Goal: Task Accomplishment & Management: Manage account settings

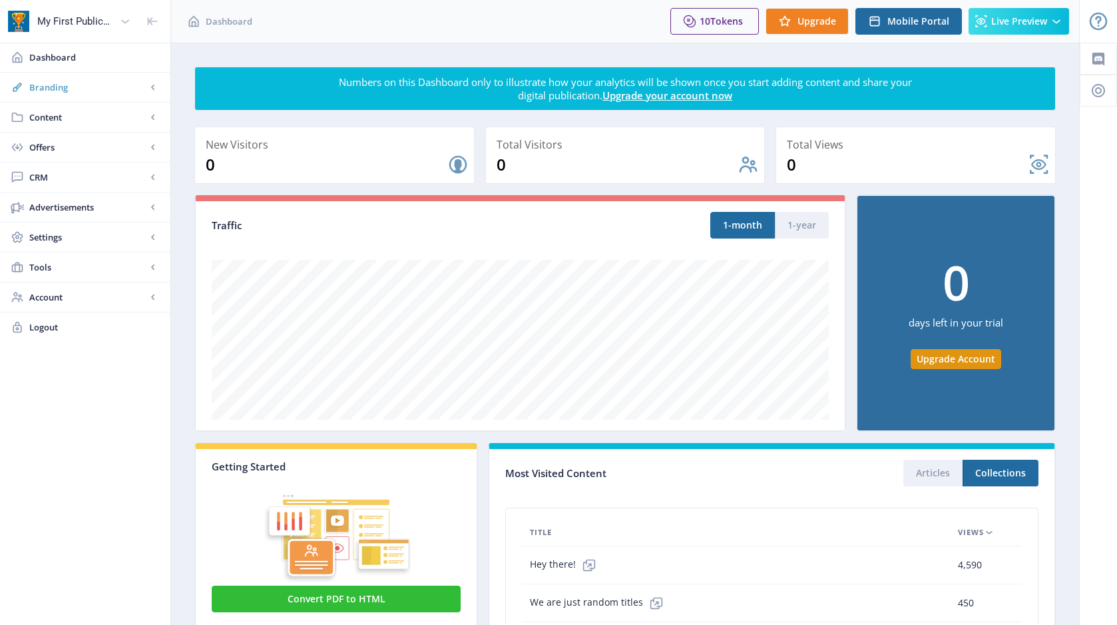
click at [63, 83] on span "Branding" at bounding box center [87, 87] width 117 height 13
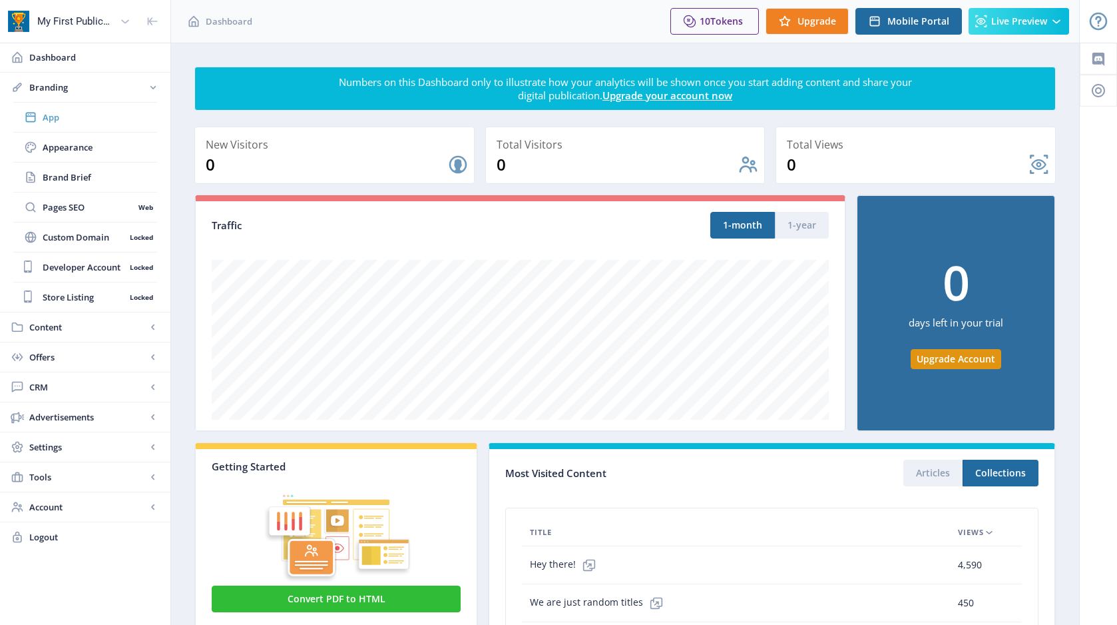
click at [99, 116] on span "App" at bounding box center [100, 117] width 115 height 13
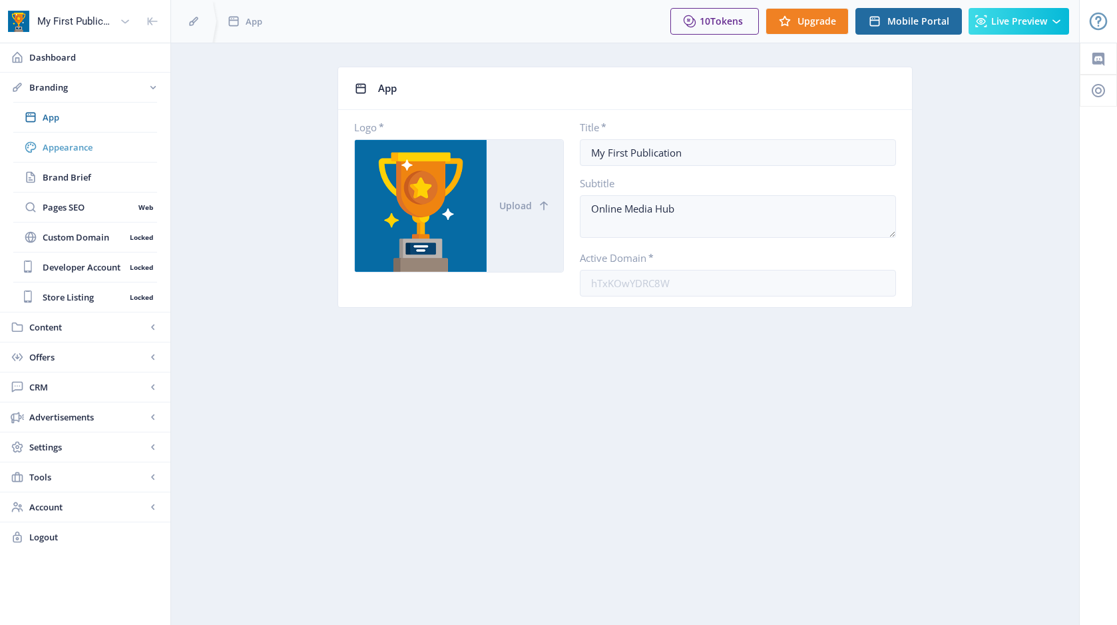
click at [76, 150] on span "Appearance" at bounding box center [100, 146] width 115 height 13
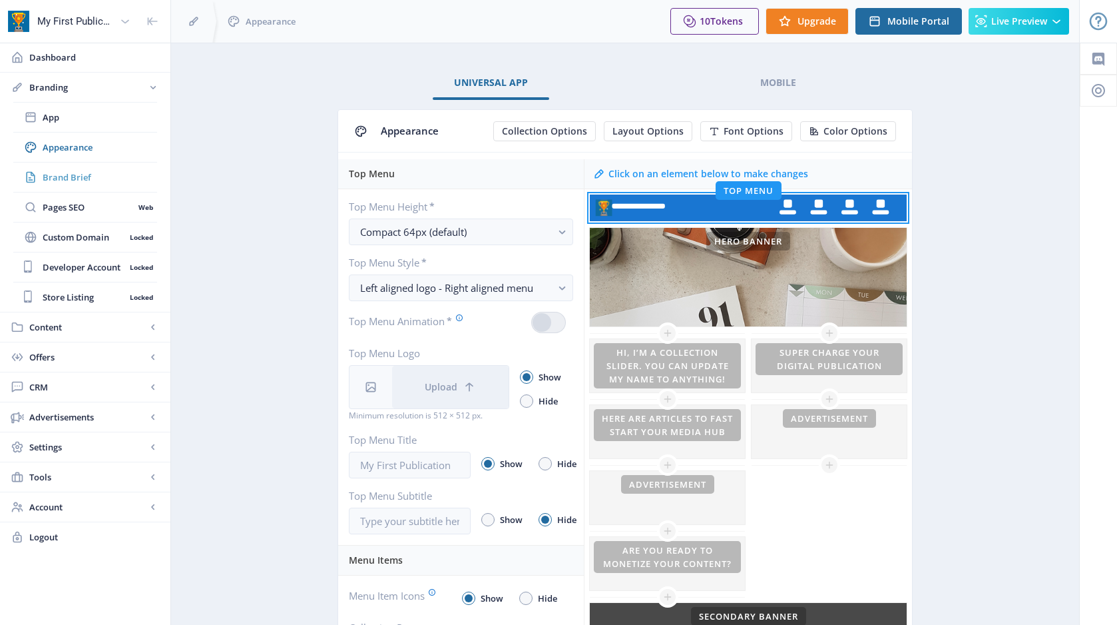
click at [81, 182] on span "Brand Brief" at bounding box center [100, 176] width 115 height 13
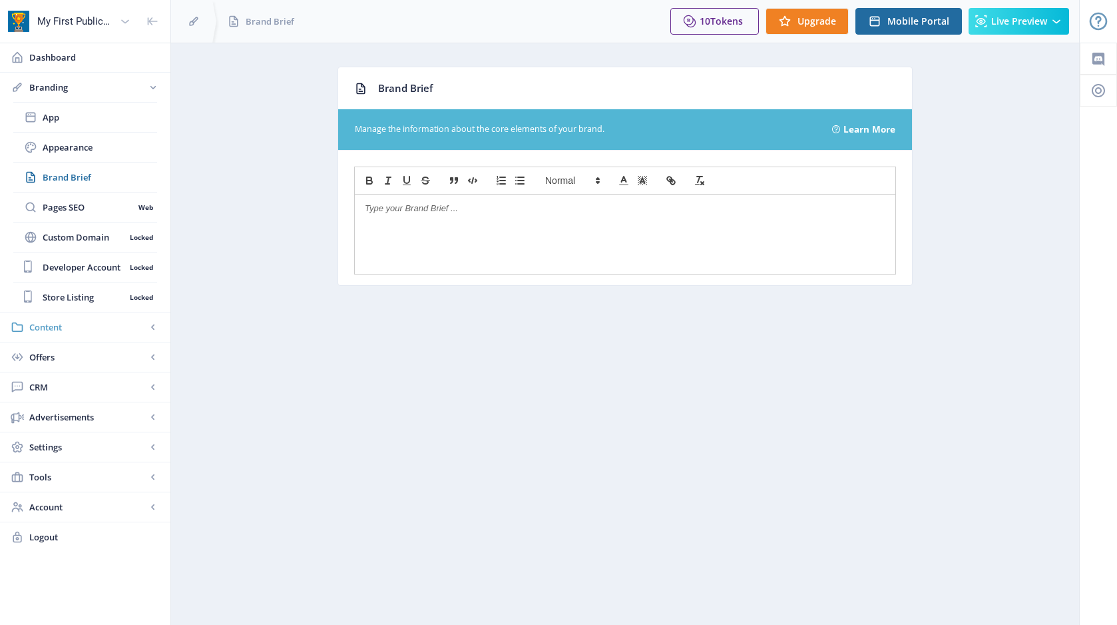
click at [62, 327] on span "Content" at bounding box center [87, 326] width 117 height 13
click at [73, 419] on span "Settings" at bounding box center [87, 416] width 117 height 13
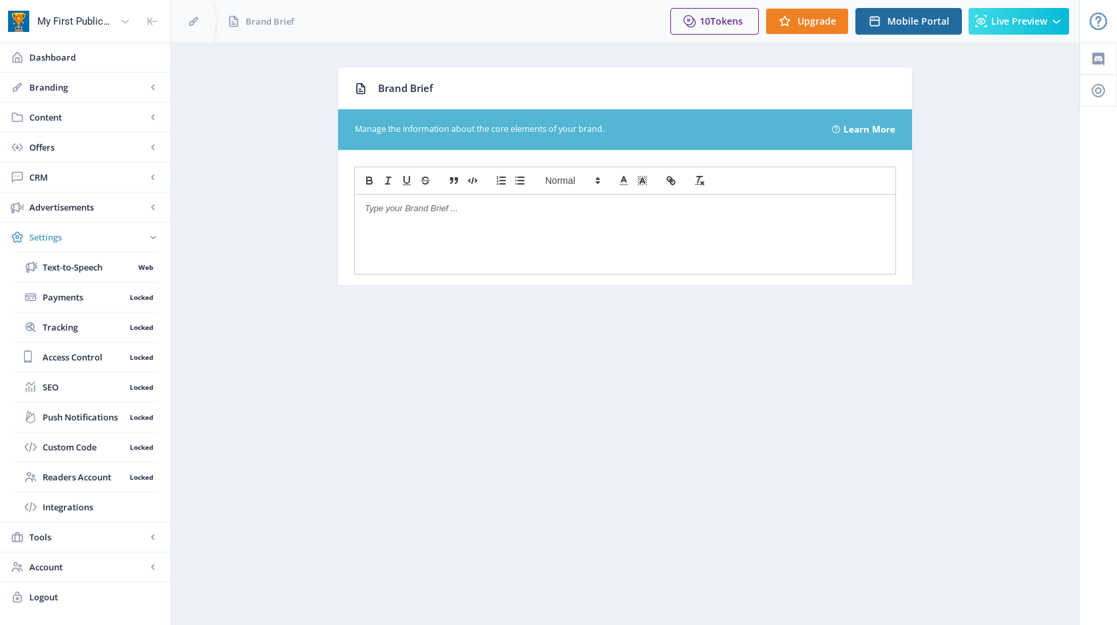
click at [82, 242] on span "Settings" at bounding box center [87, 236] width 117 height 13
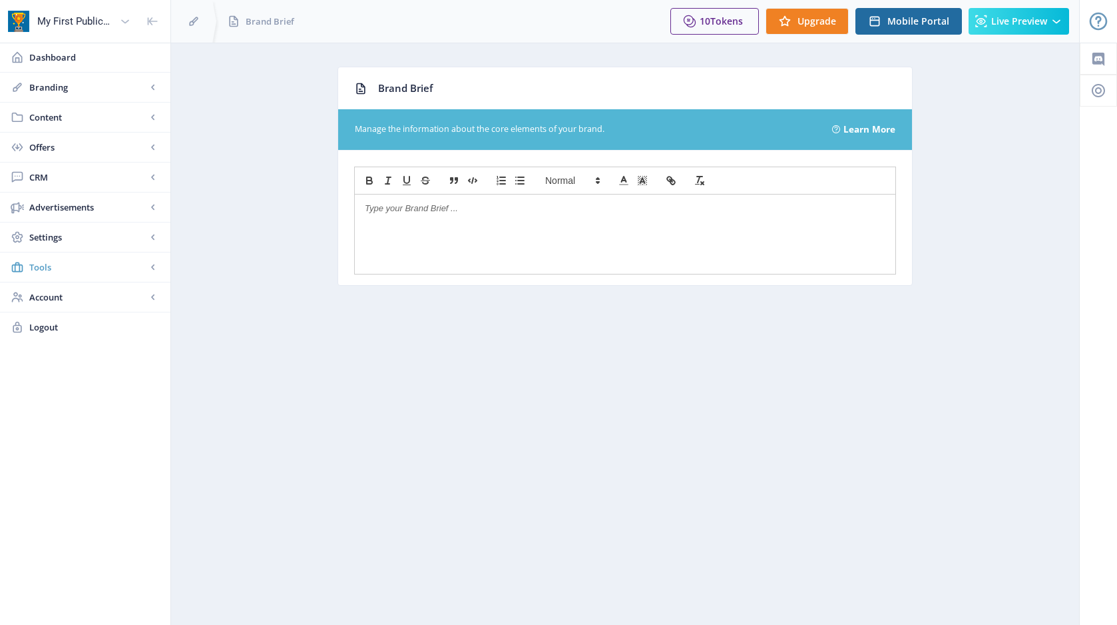
click at [73, 272] on span "Tools" at bounding box center [87, 266] width 117 height 13
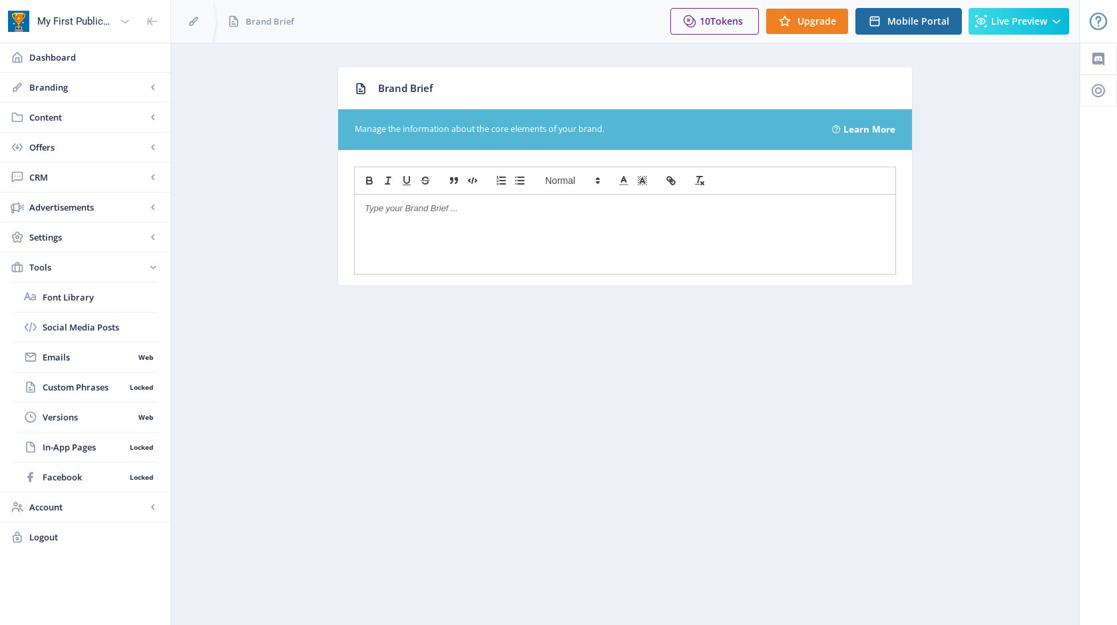
click at [73, 272] on span "Tools" at bounding box center [87, 266] width 117 height 13
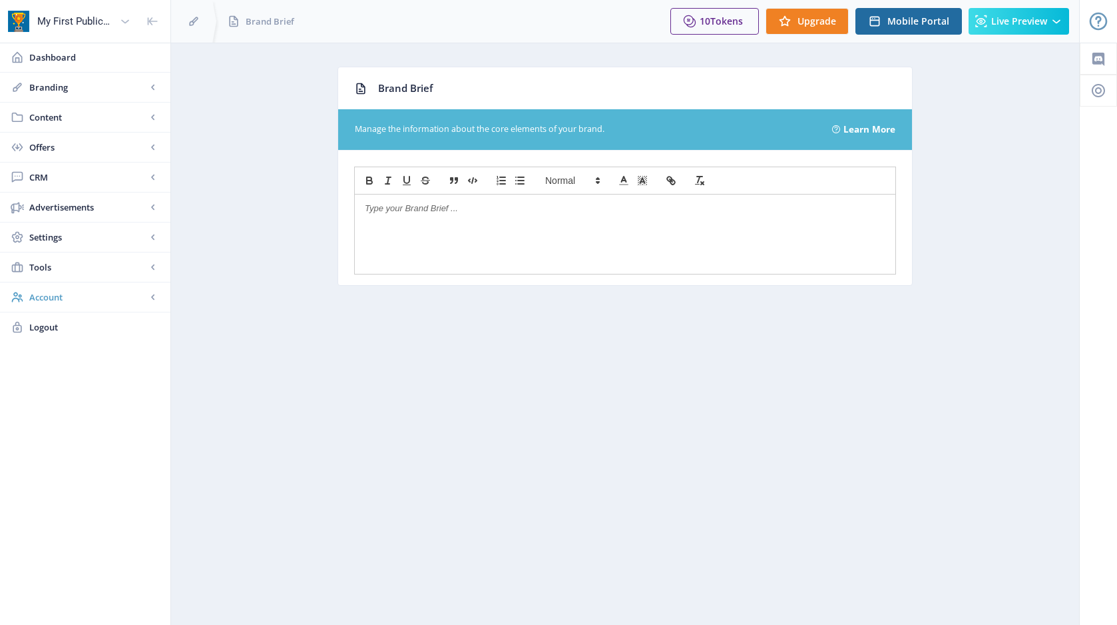
click at [69, 304] on link "Account" at bounding box center [85, 296] width 170 height 29
click at [85, 302] on span "Account" at bounding box center [87, 296] width 117 height 13
click at [69, 80] on link "Branding" at bounding box center [85, 87] width 170 height 29
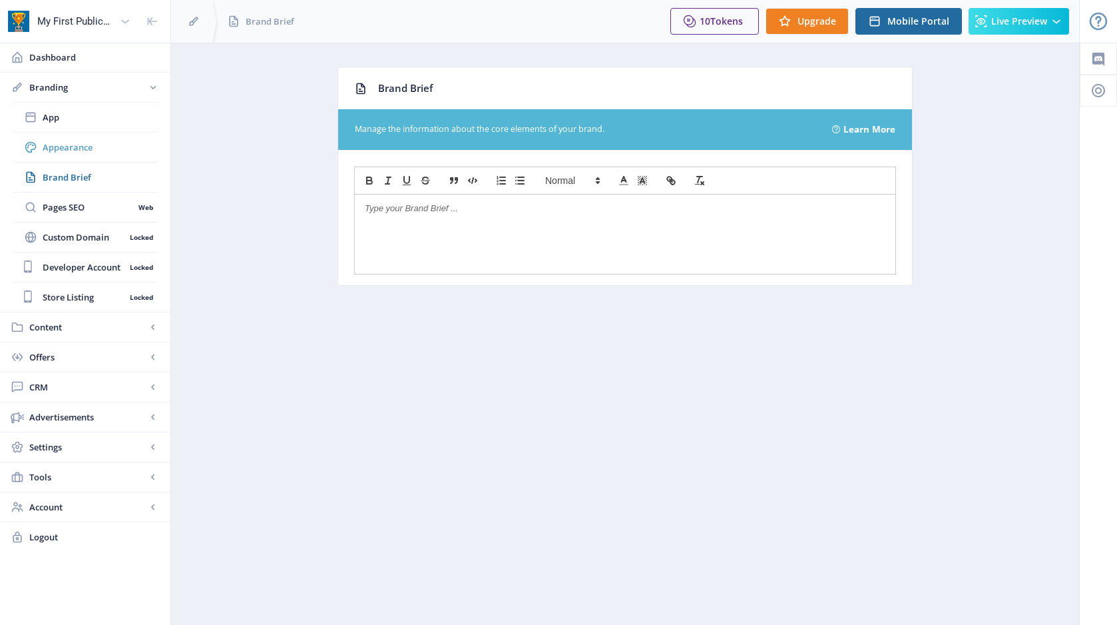
click at [81, 149] on span "Appearance" at bounding box center [100, 146] width 115 height 13
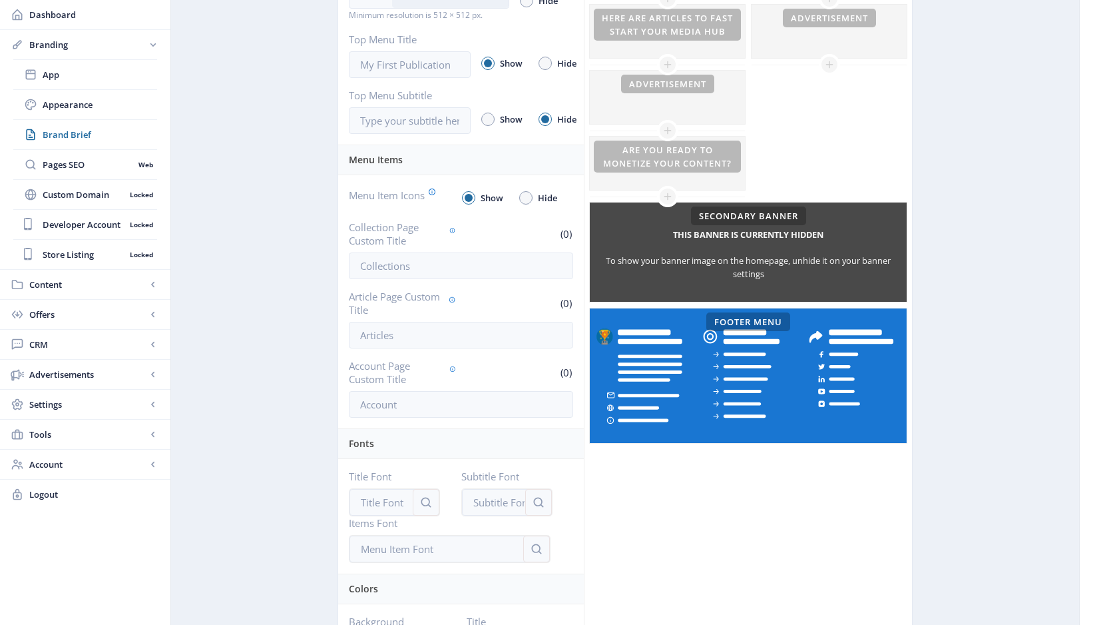
scroll to position [401, 0]
click at [772, 368] on rect at bounding box center [748, 375] width 317 height 134
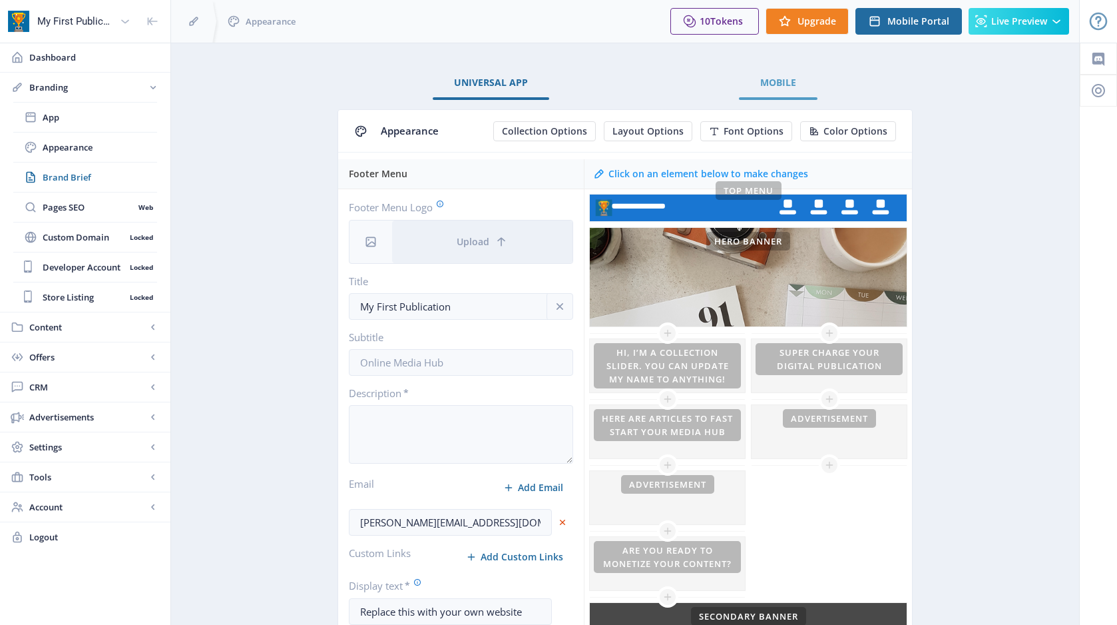
click at [772, 83] on span "Mobile" at bounding box center [778, 82] width 36 height 11
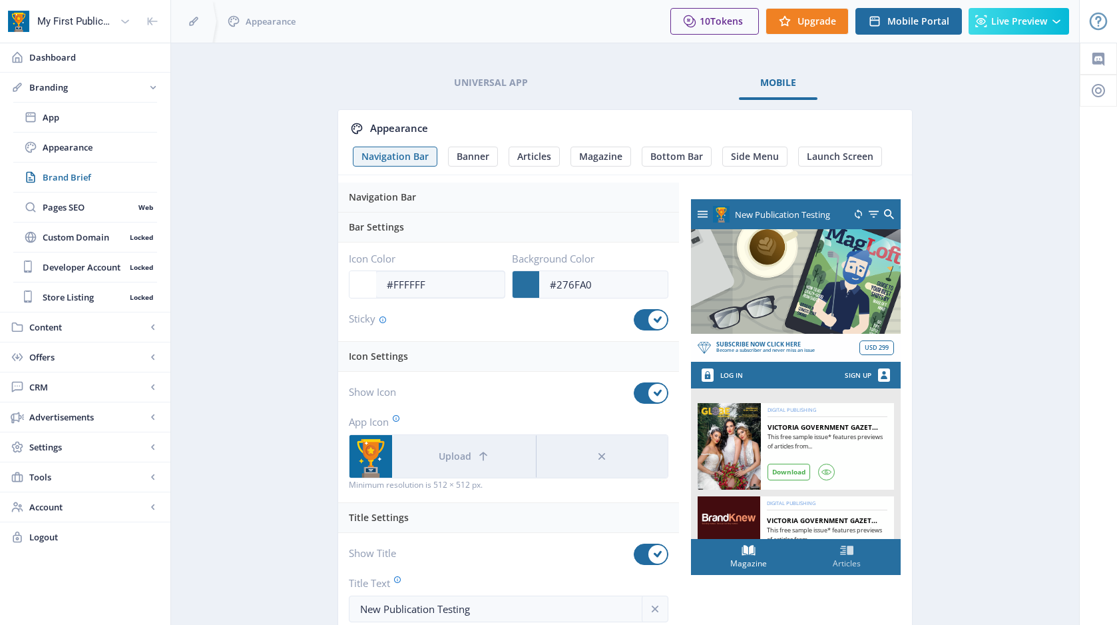
click at [367, 294] on div at bounding box center [363, 284] width 27 height 27
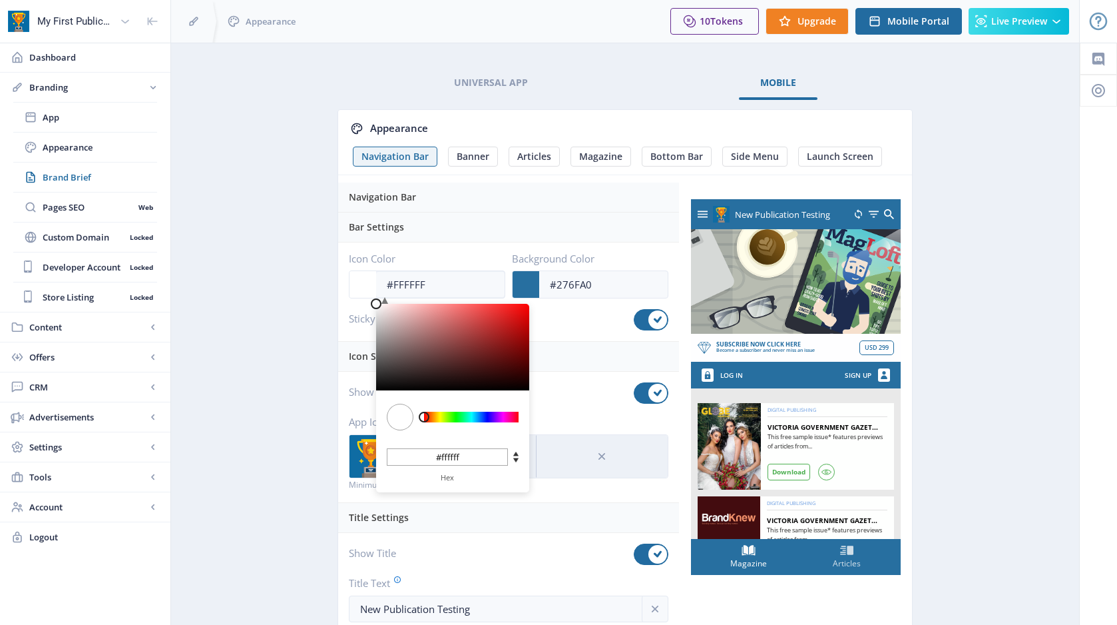
type input "#D8CDCD"
type input "#d8cdcd"
click at [384, 317] on div at bounding box center [452, 347] width 153 height 87
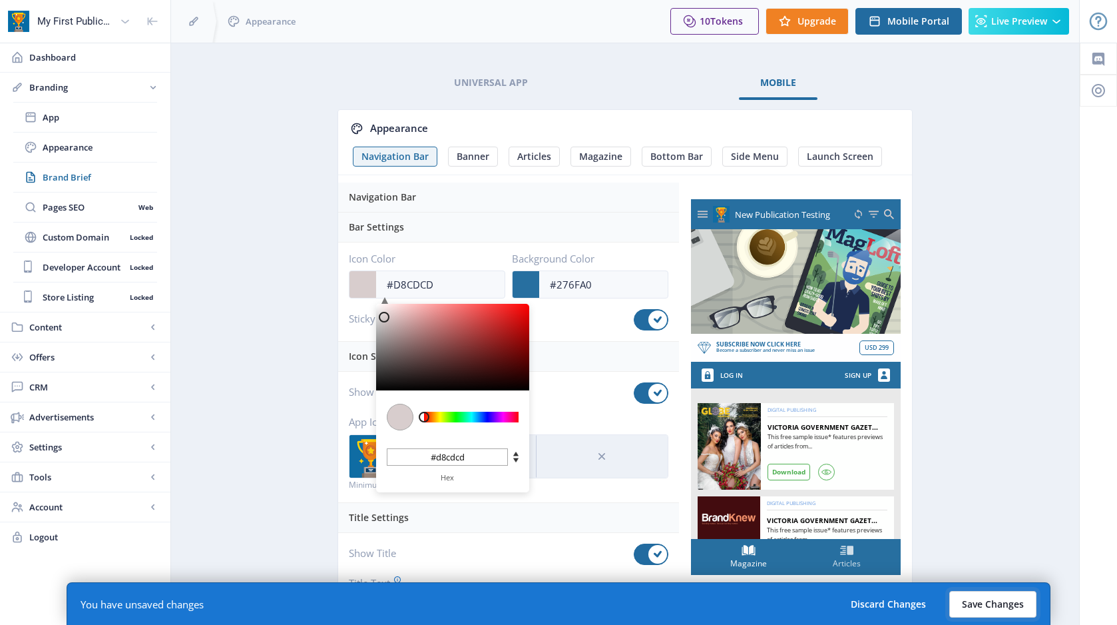
click at [989, 607] on button "Save Changes" at bounding box center [992, 604] width 87 height 27
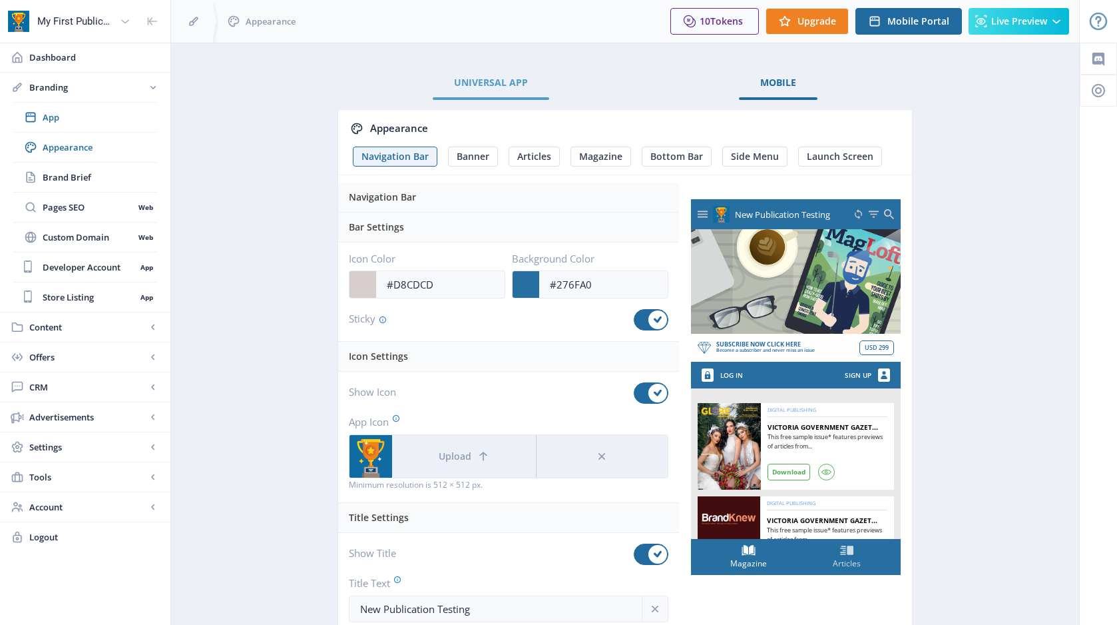
click at [508, 87] on span "Universal App" at bounding box center [491, 82] width 74 height 11
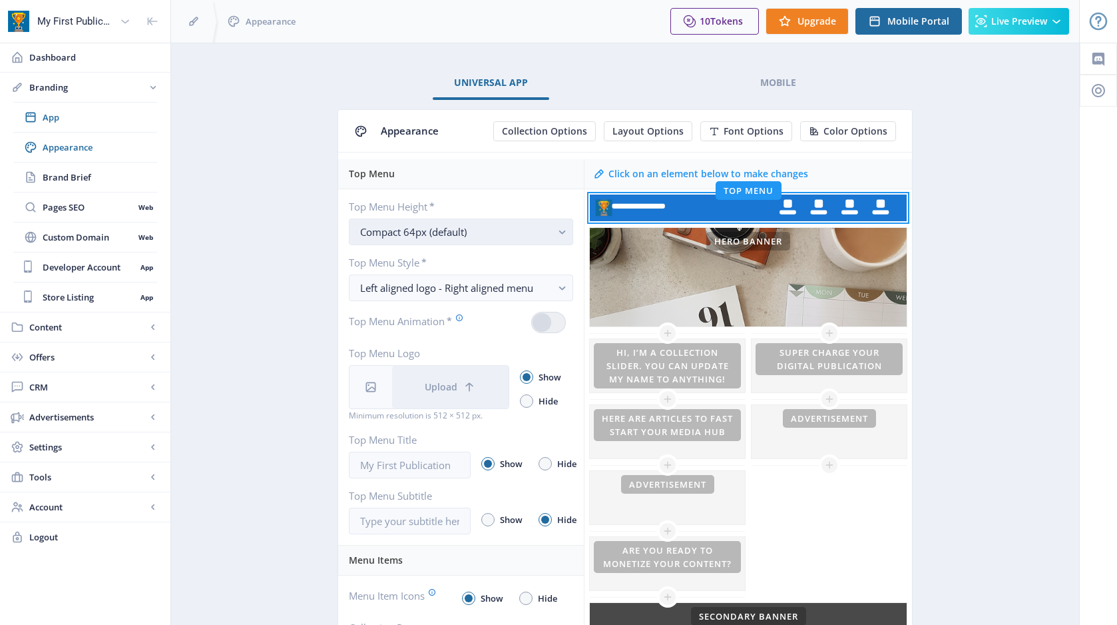
click at [501, 234] on div "Compact 64px (default)" at bounding box center [455, 232] width 191 height 16
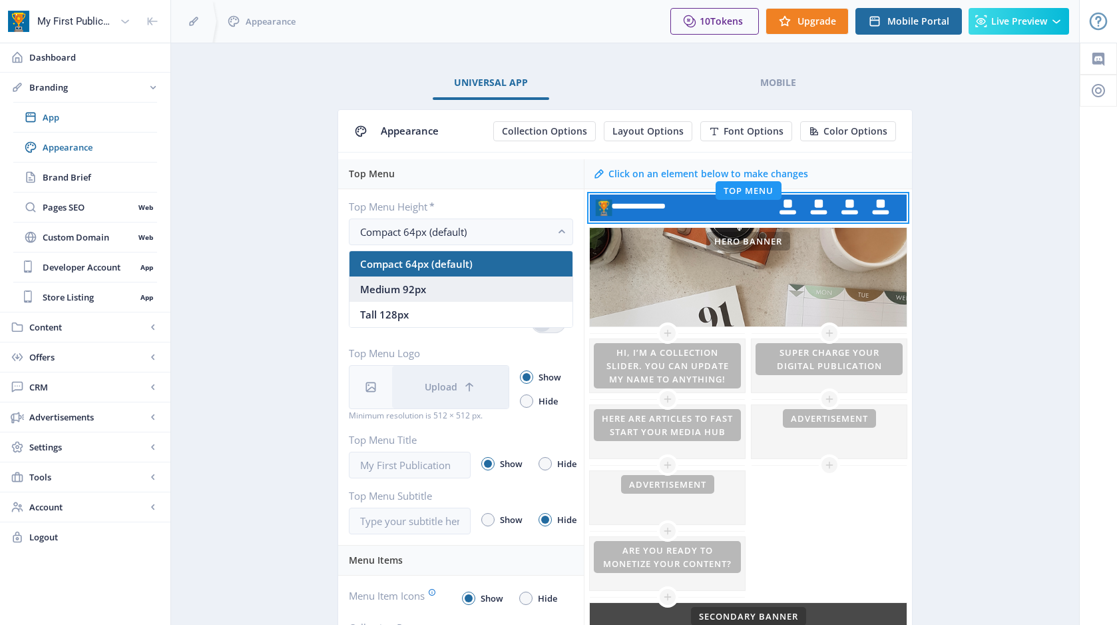
click at [461, 290] on nb-option "Medium 92px" at bounding box center [461, 288] width 223 height 25
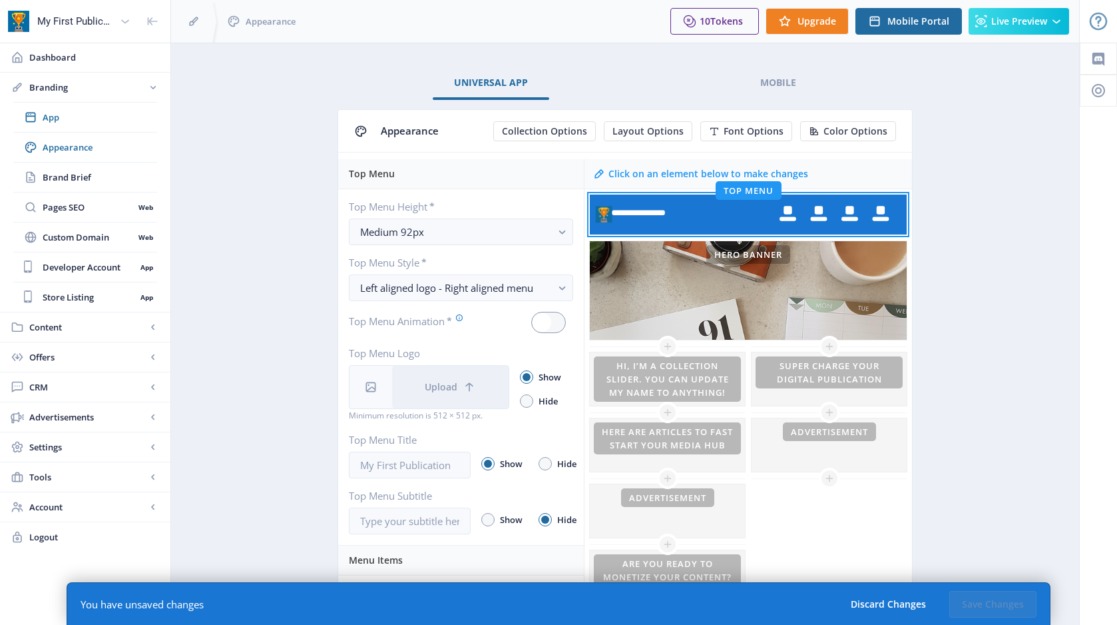
click at [999, 390] on app-branding-designer "Universal App Mobile Appearance Collection Options Layout Options Font Options …" at bounding box center [625, 614] width 862 height 1094
click at [891, 607] on button "Discard Changes" at bounding box center [888, 604] width 101 height 27
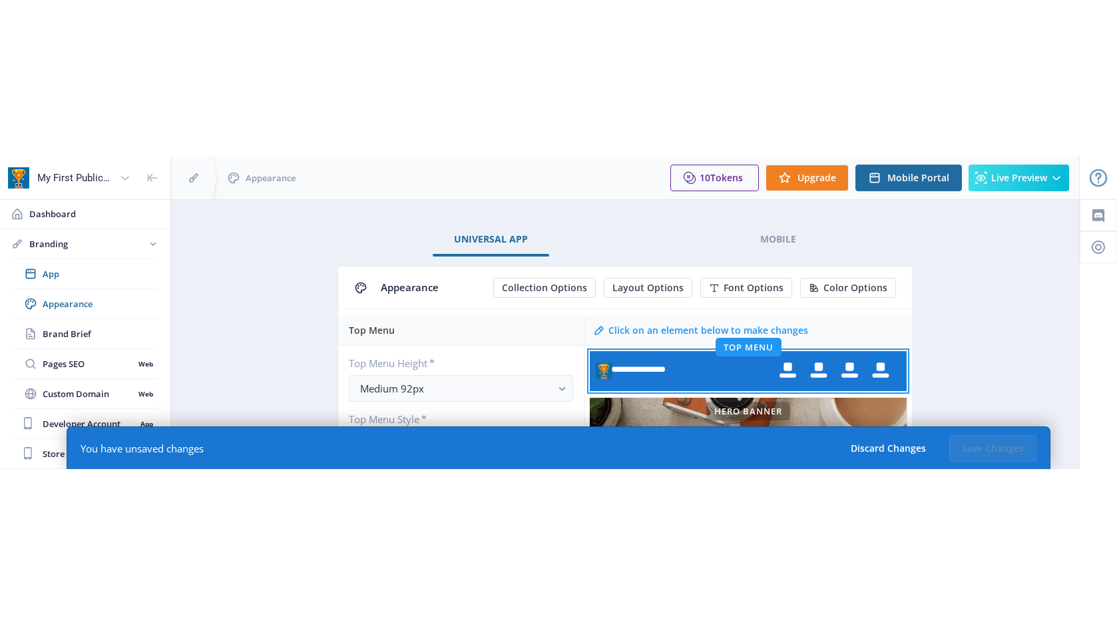
scroll to position [8, 0]
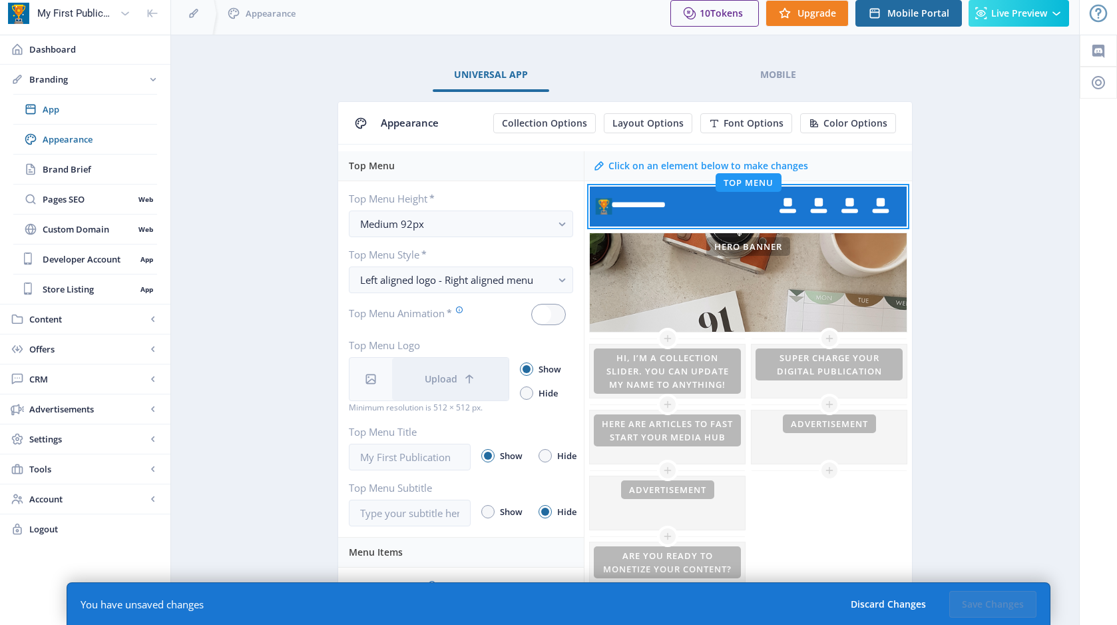
click at [229, 253] on app-branding-designer "Universal App Mobile Appearance Collection Options Layout Options Font Options …" at bounding box center [625, 606] width 862 height 1094
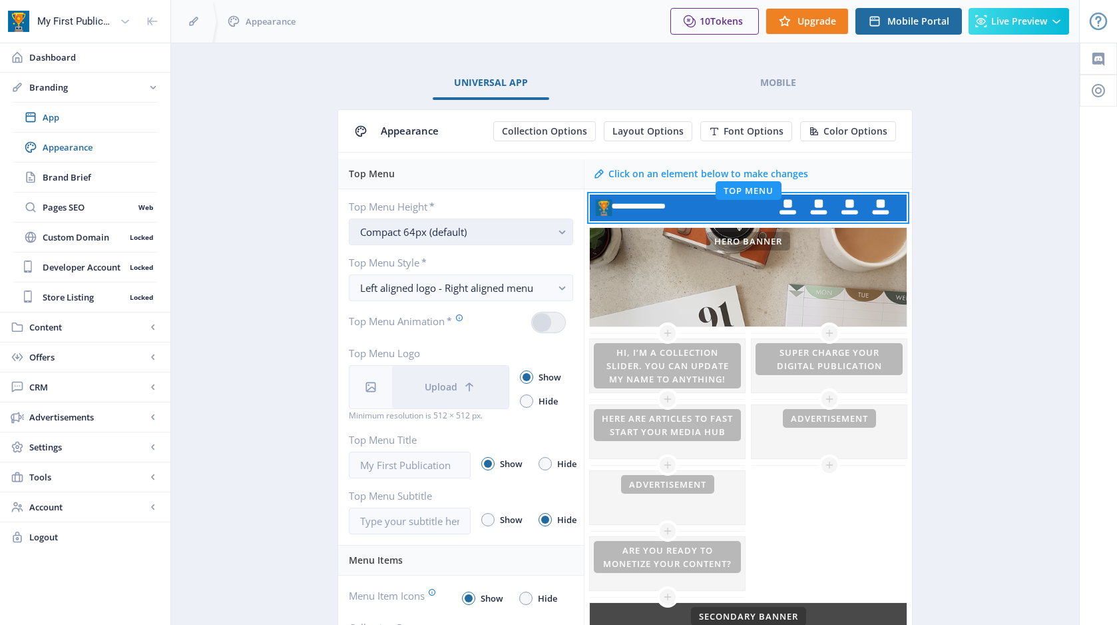
click at [481, 234] on div "Compact 64px (default)" at bounding box center [455, 232] width 191 height 16
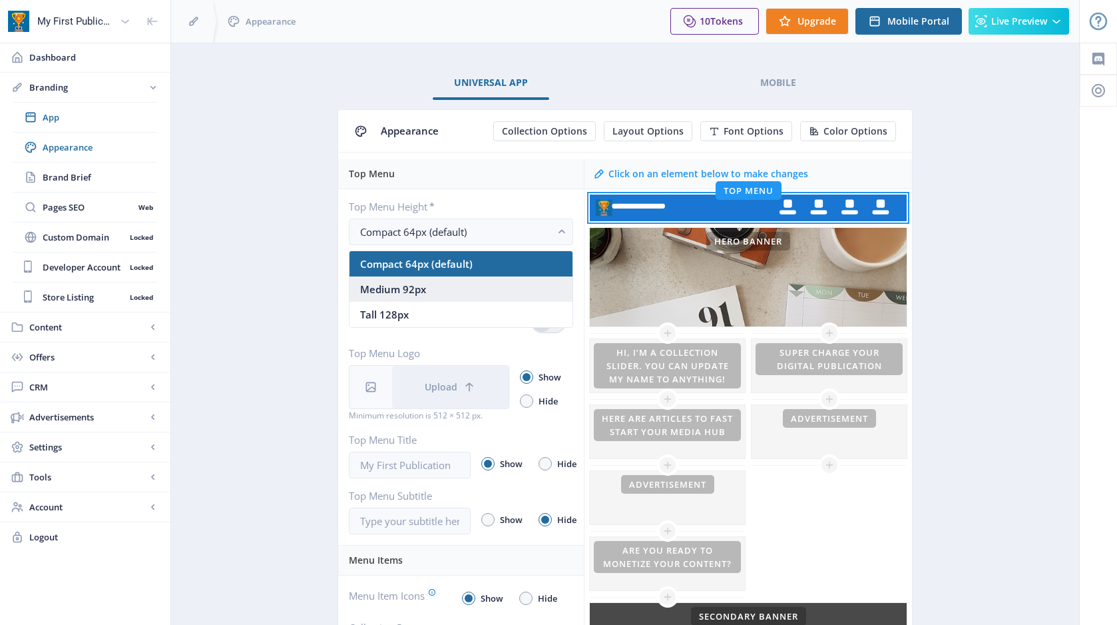
click at [450, 290] on nb-option "Medium 92px" at bounding box center [461, 288] width 223 height 25
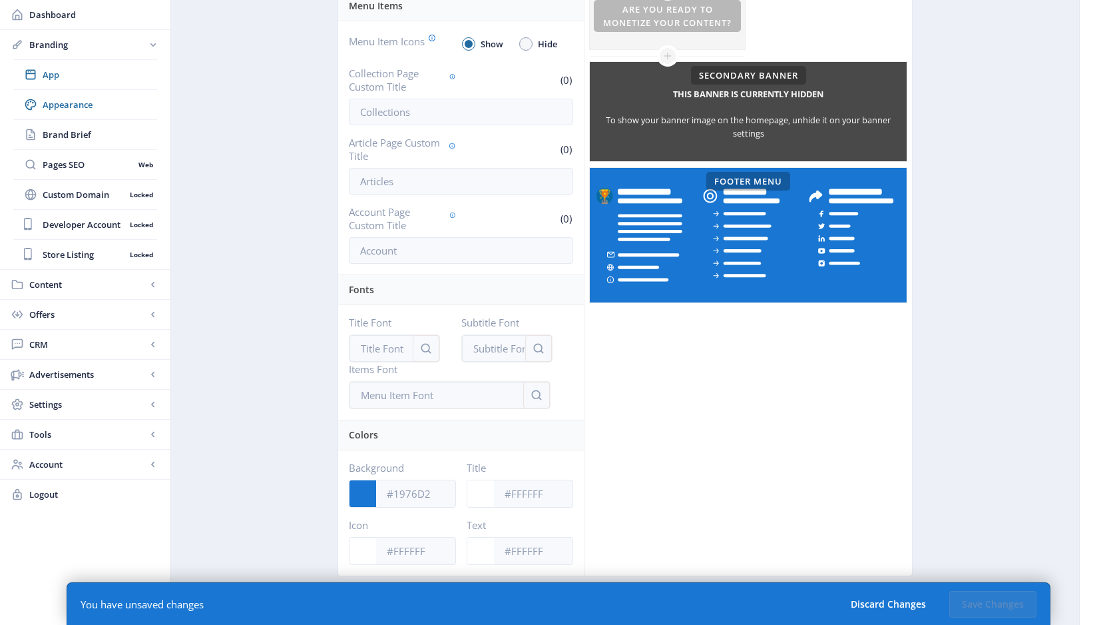
scroll to position [563, 0]
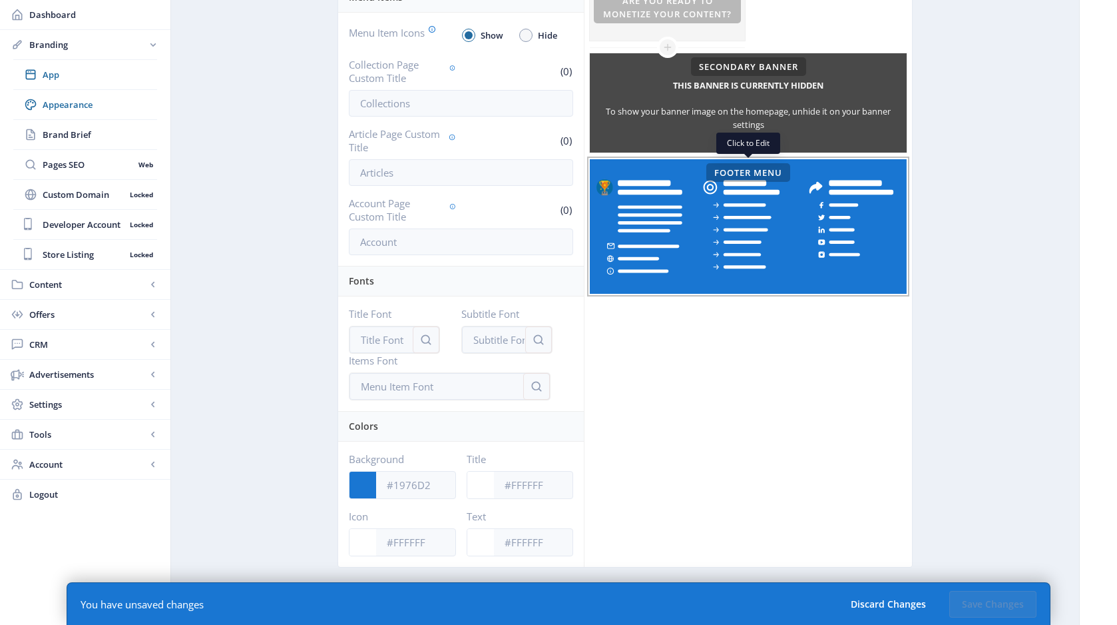
click at [783, 224] on rect at bounding box center [748, 226] width 317 height 134
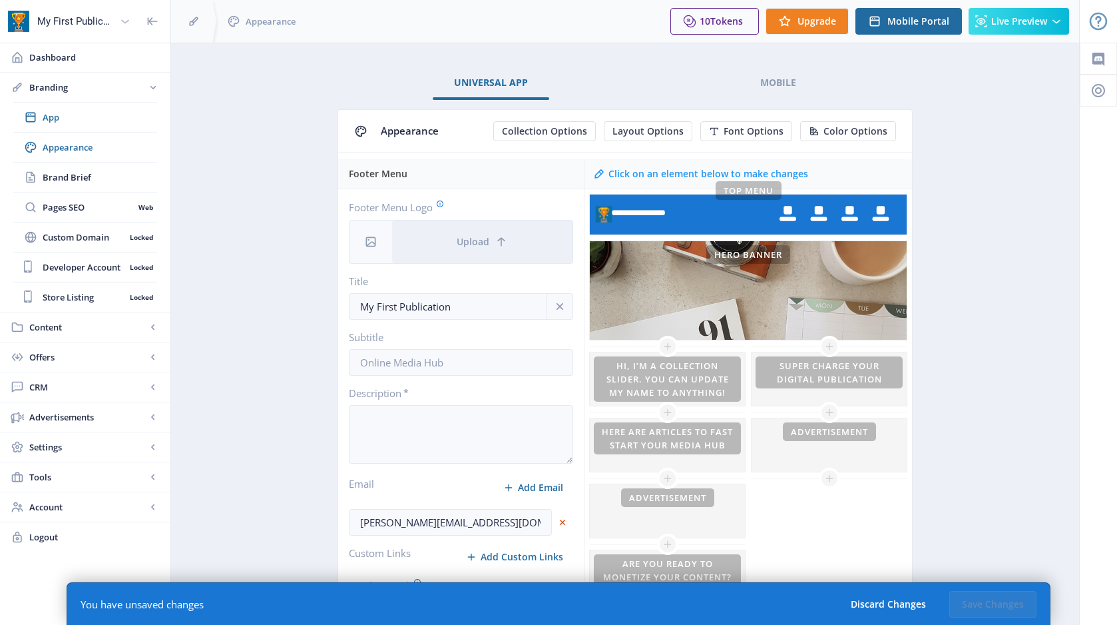
click at [123, 22] on icon at bounding box center [125, 21] width 13 height 13
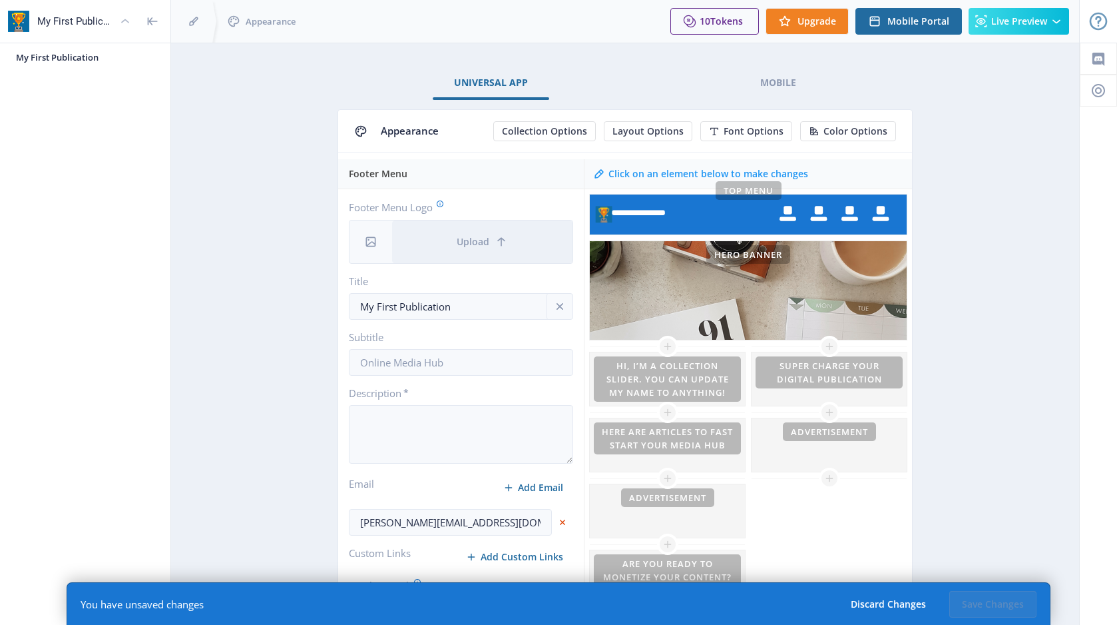
click at [123, 22] on icon at bounding box center [125, 21] width 13 height 13
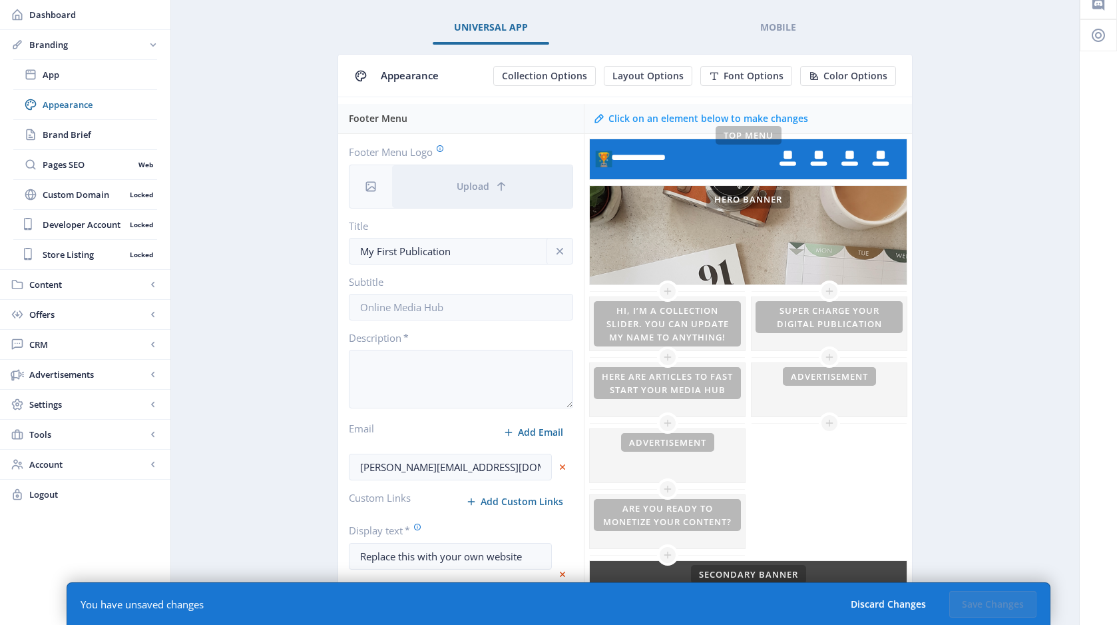
scroll to position [55, 0]
drag, startPoint x: 400, startPoint y: 337, endPoint x: 419, endPoint y: 337, distance: 18.6
click at [419, 337] on label "Description *" at bounding box center [456, 338] width 214 height 13
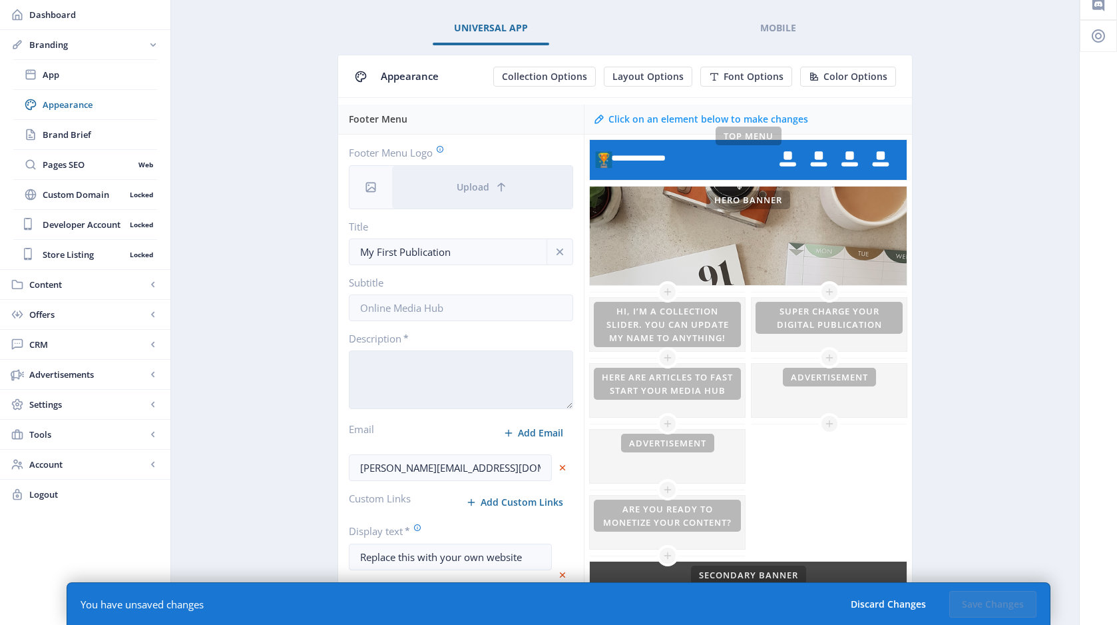
click at [392, 383] on textarea "Description *" at bounding box center [461, 379] width 224 height 59
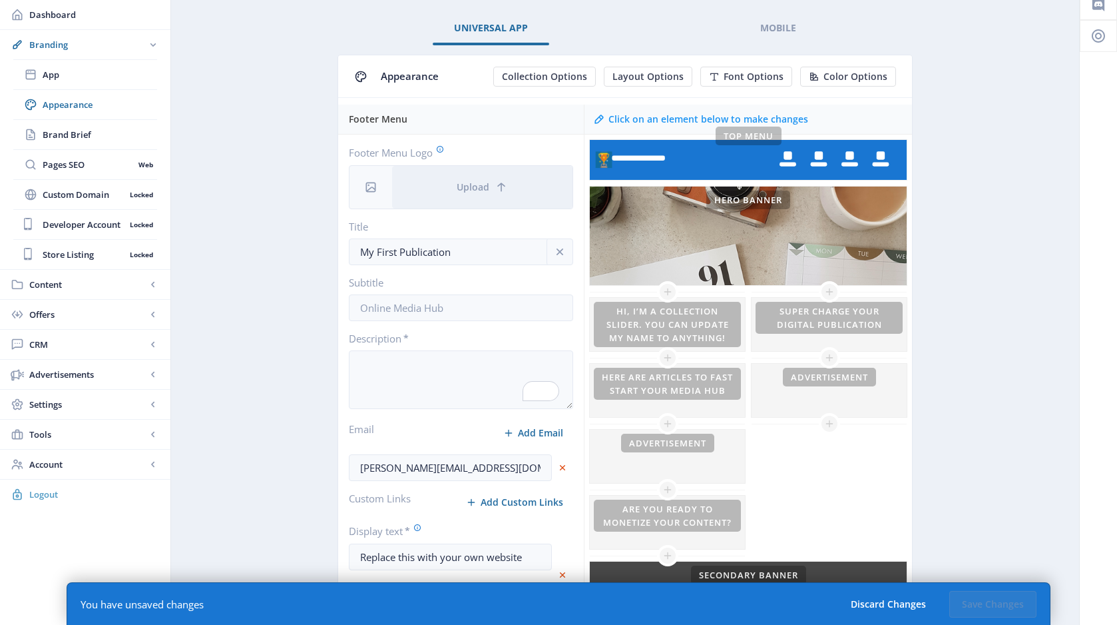
click at [42, 499] on span "Logout" at bounding box center [94, 493] width 130 height 13
